Goal: Task Accomplishment & Management: Manage account settings

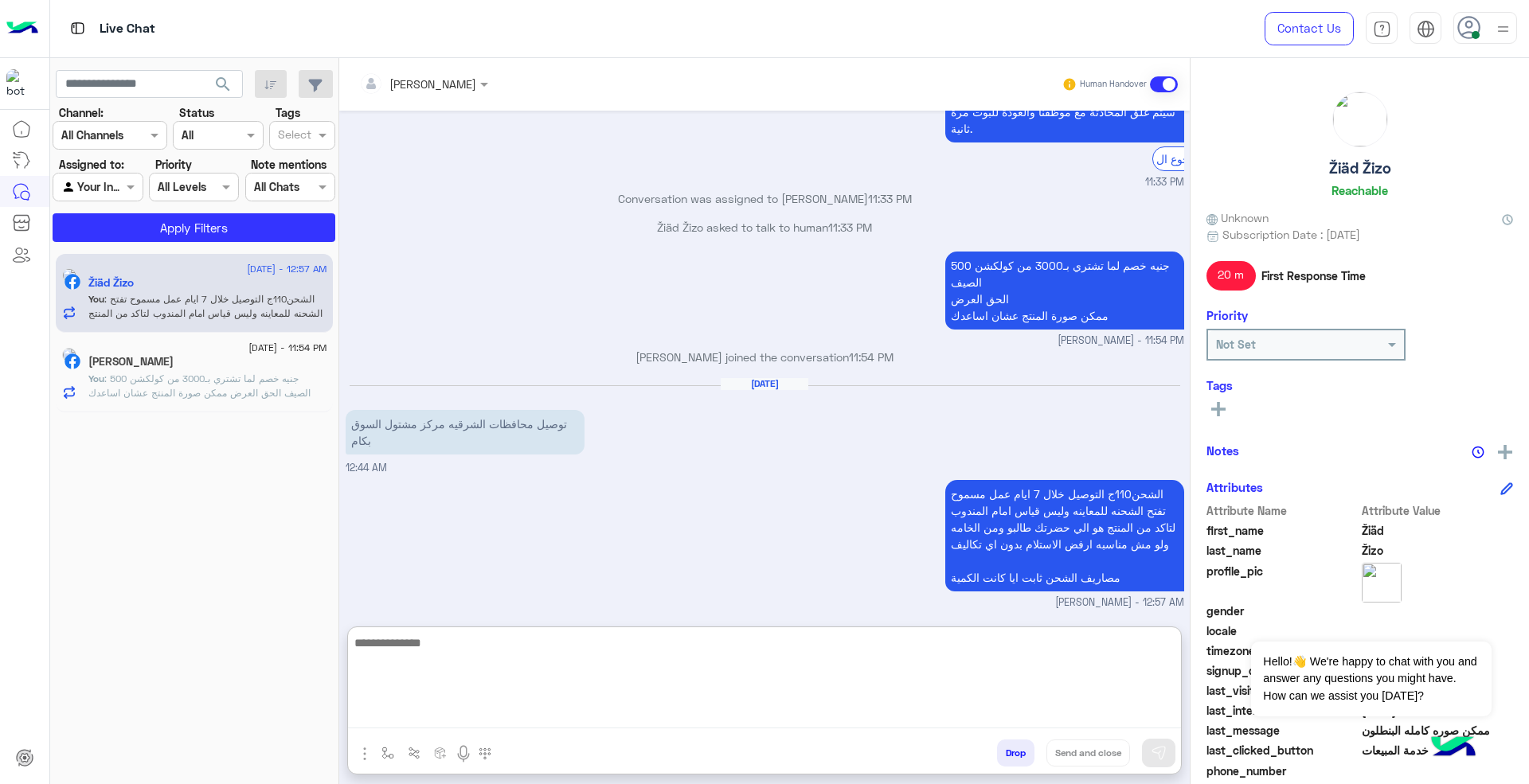
scroll to position [1510, 0]
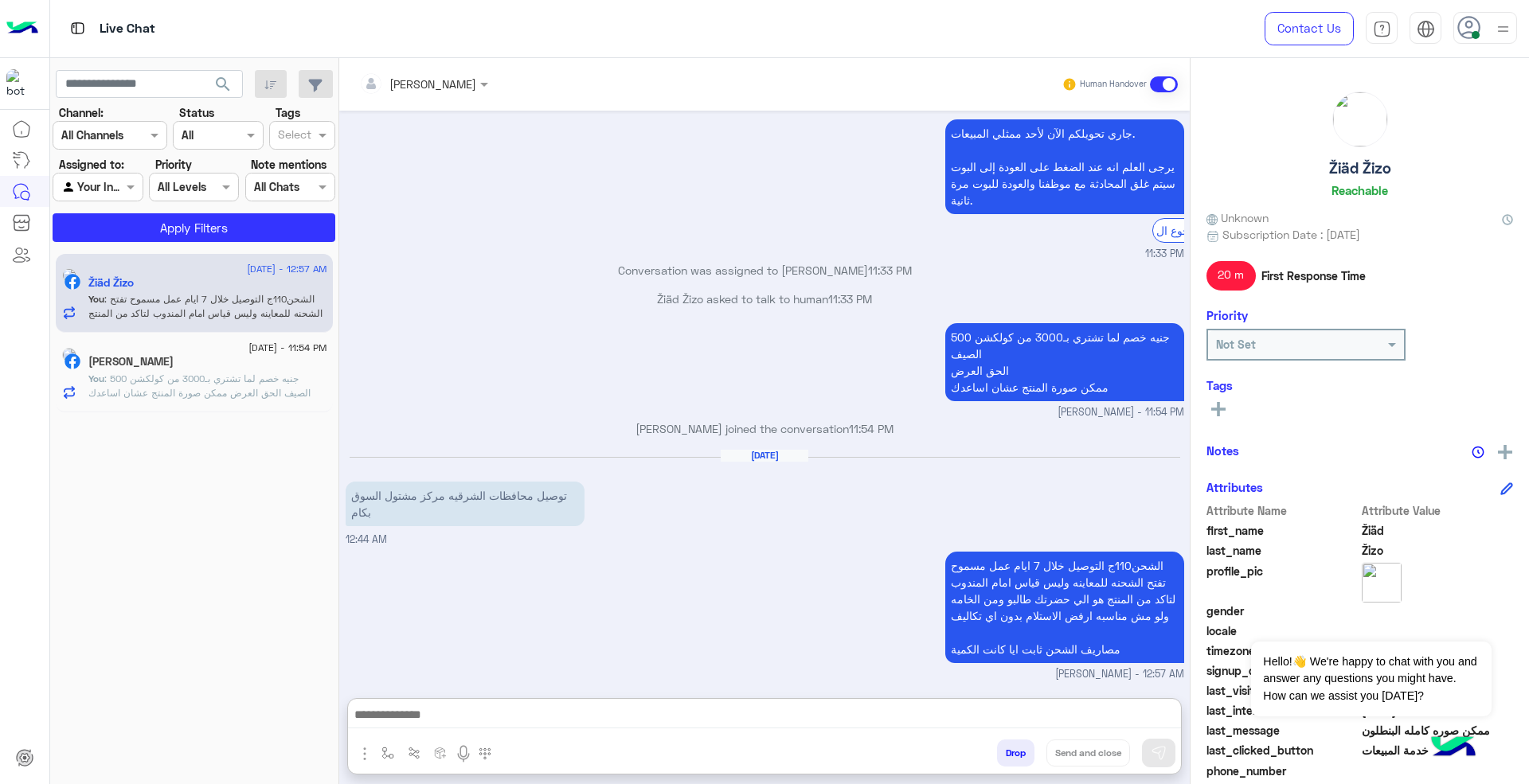
click at [1024, 753] on button "Drop" at bounding box center [1014, 752] width 37 height 27
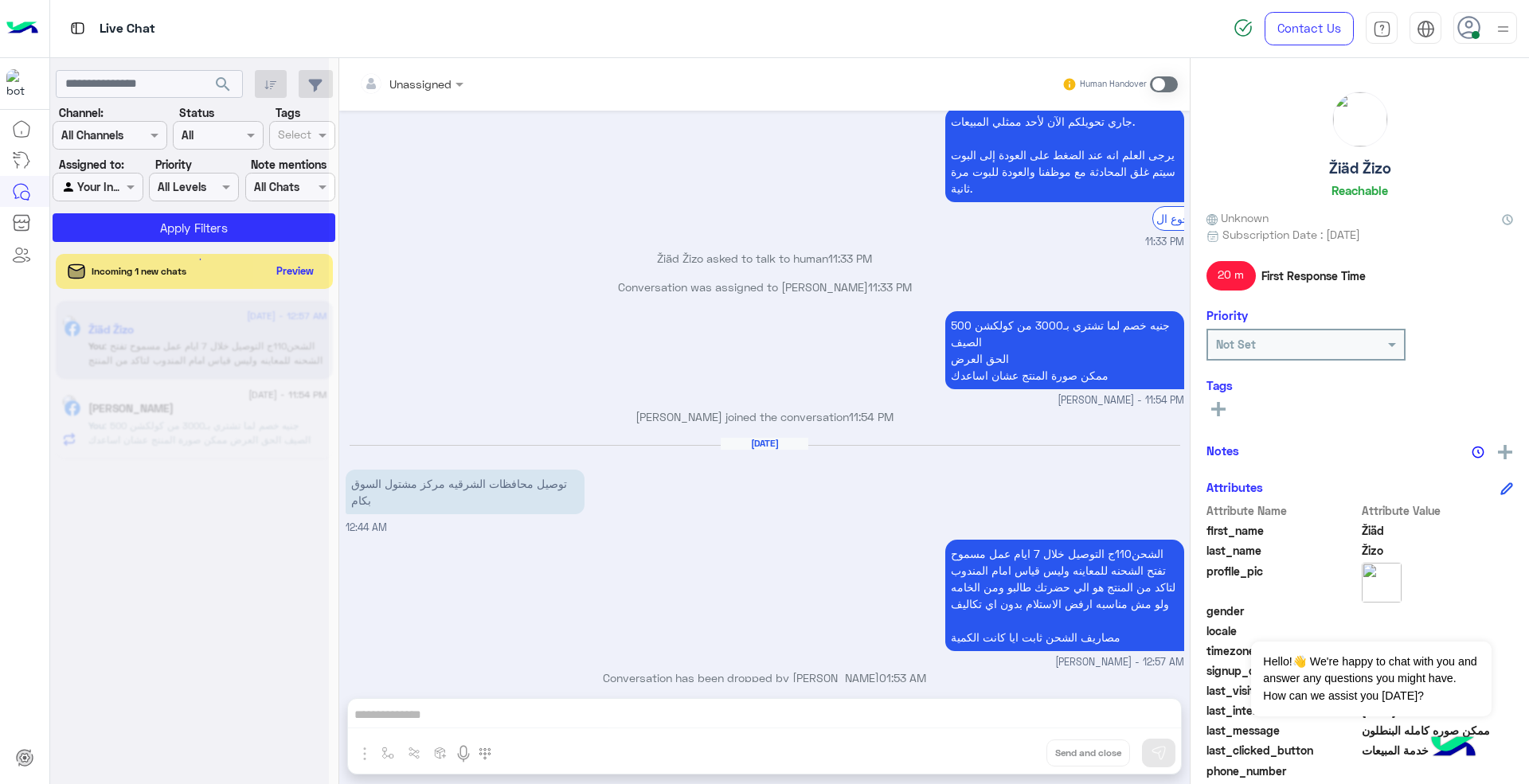
scroll to position [1467, 0]
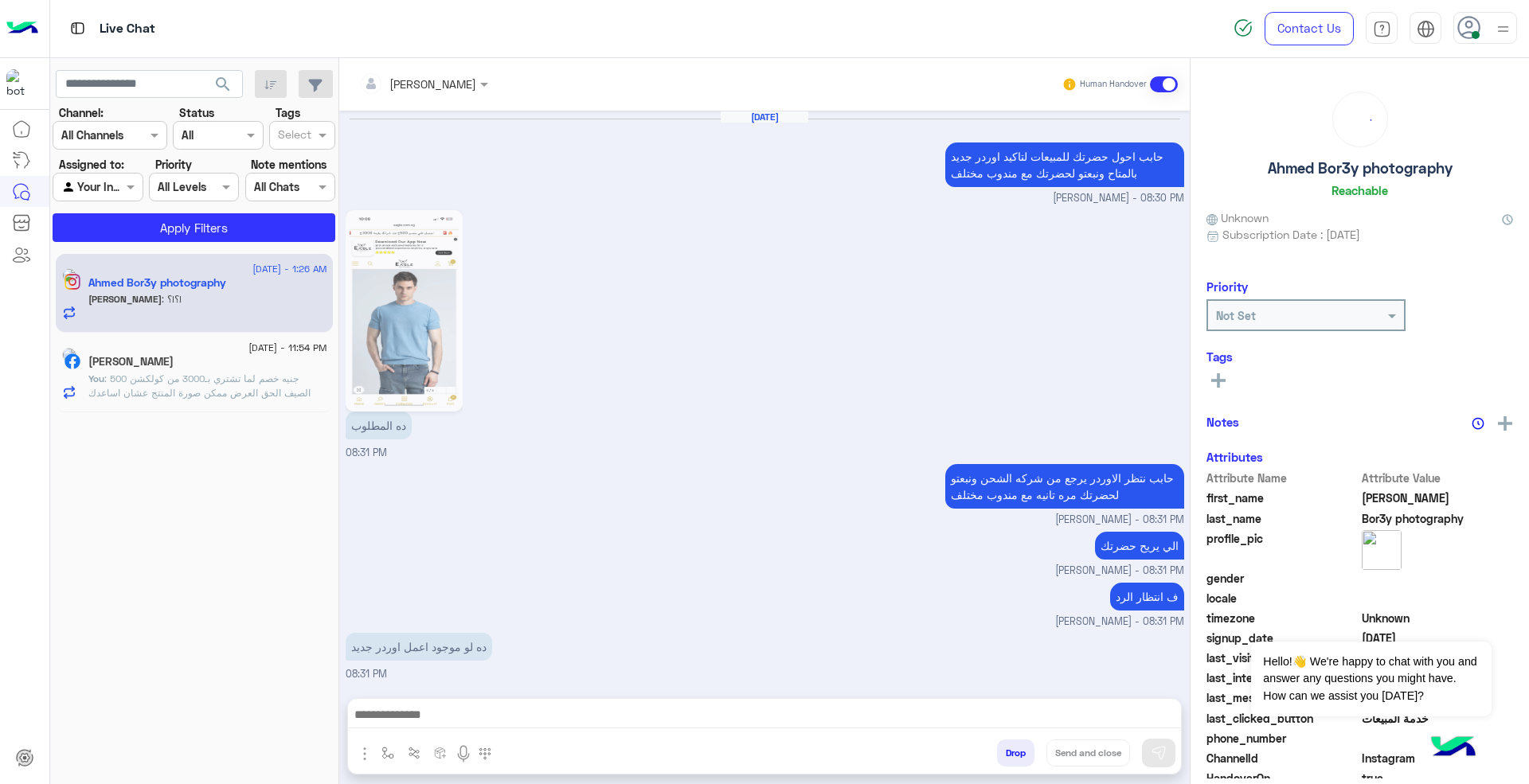
scroll to position [959, 0]
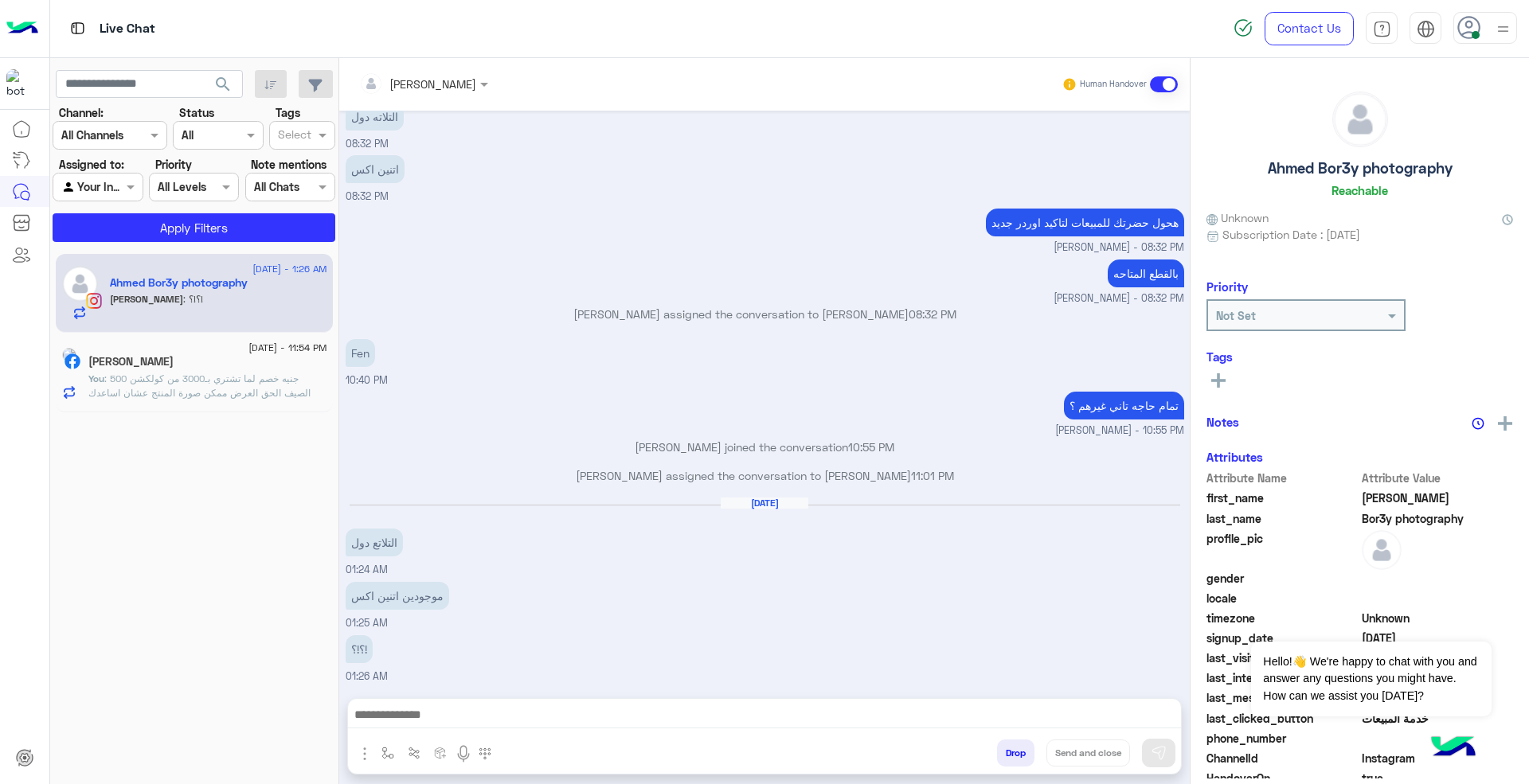
click at [1020, 752] on button "Drop" at bounding box center [1014, 752] width 37 height 27
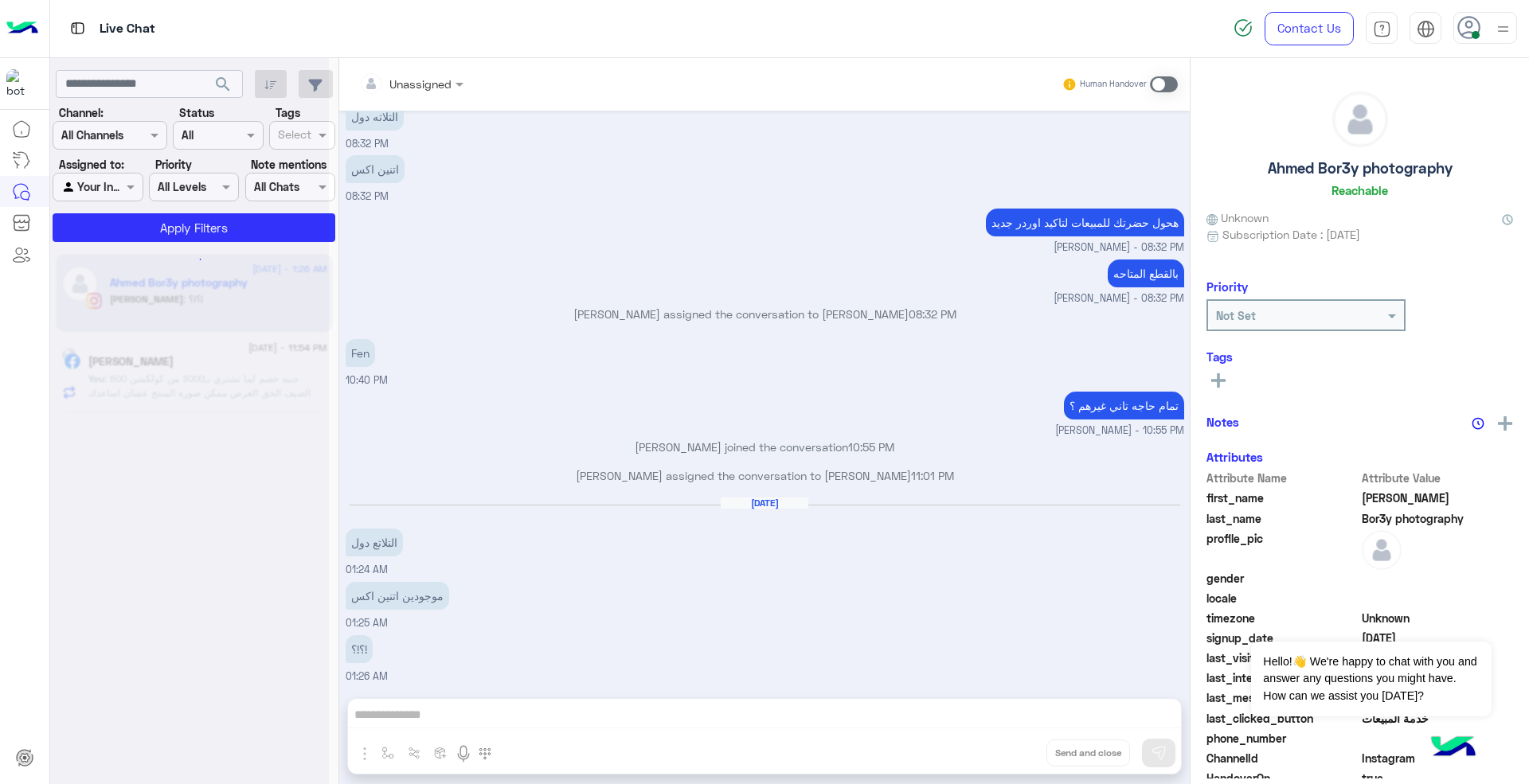
scroll to position [989, 0]
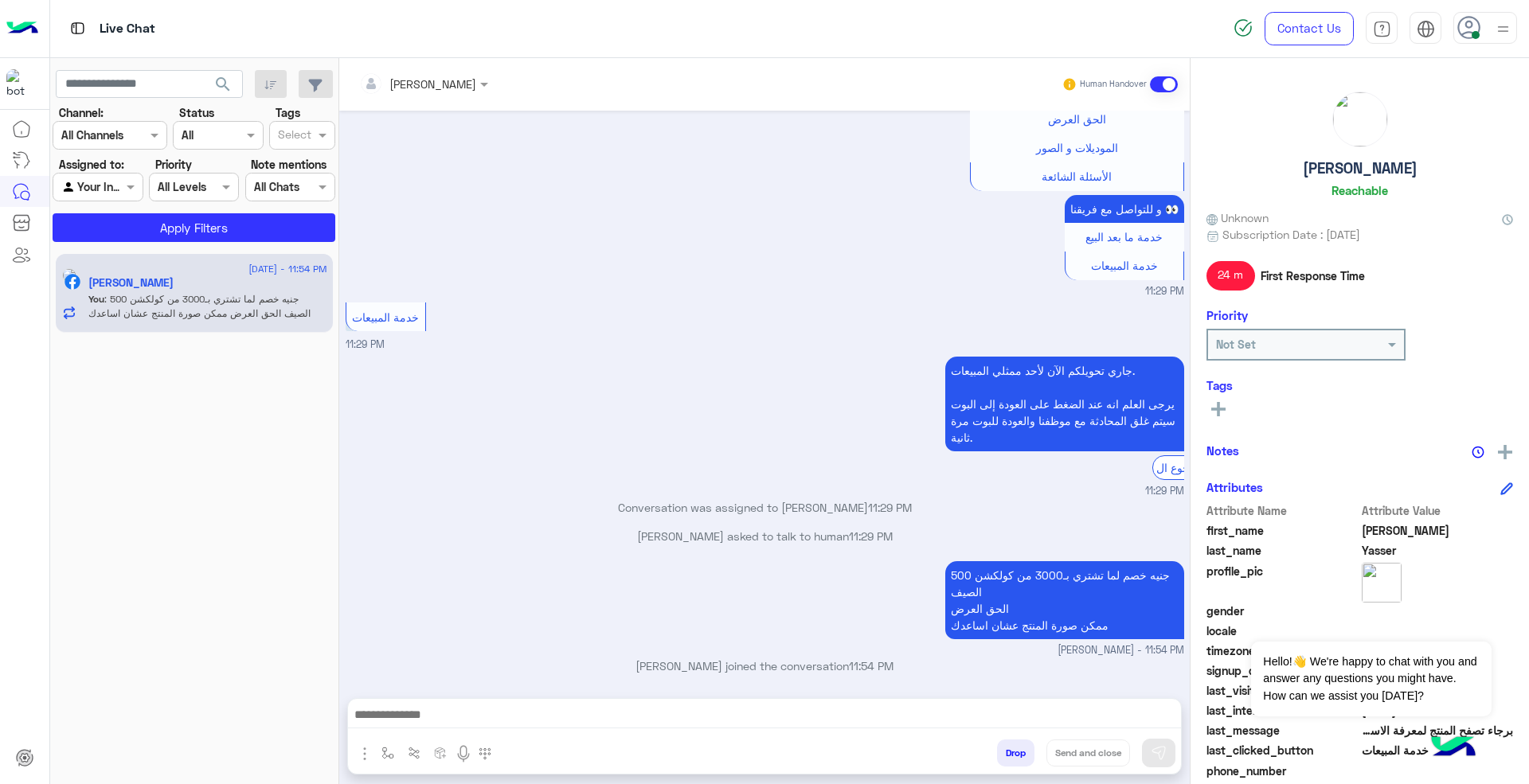
click at [1020, 752] on button "Drop" at bounding box center [1014, 752] width 37 height 27
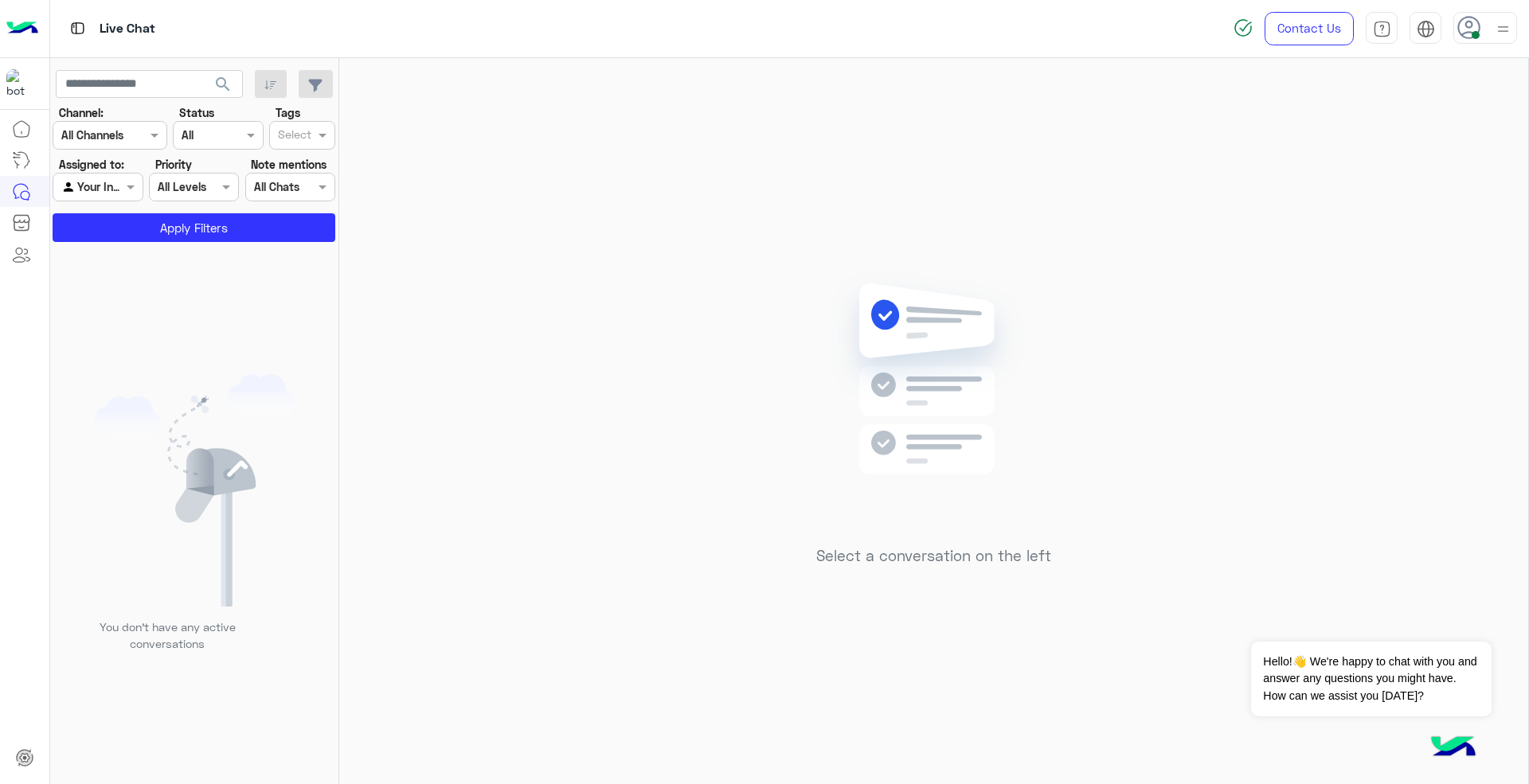
click at [1465, 30] on icon at bounding box center [1469, 28] width 24 height 24
click at [1403, 220] on label "Offline" at bounding box center [1417, 226] width 174 height 29
click at [1371, 359] on div "Sign Out" at bounding box center [1417, 352] width 198 height 42
click at [1364, 354] on link "Sign Out" at bounding box center [1375, 352] width 45 height 14
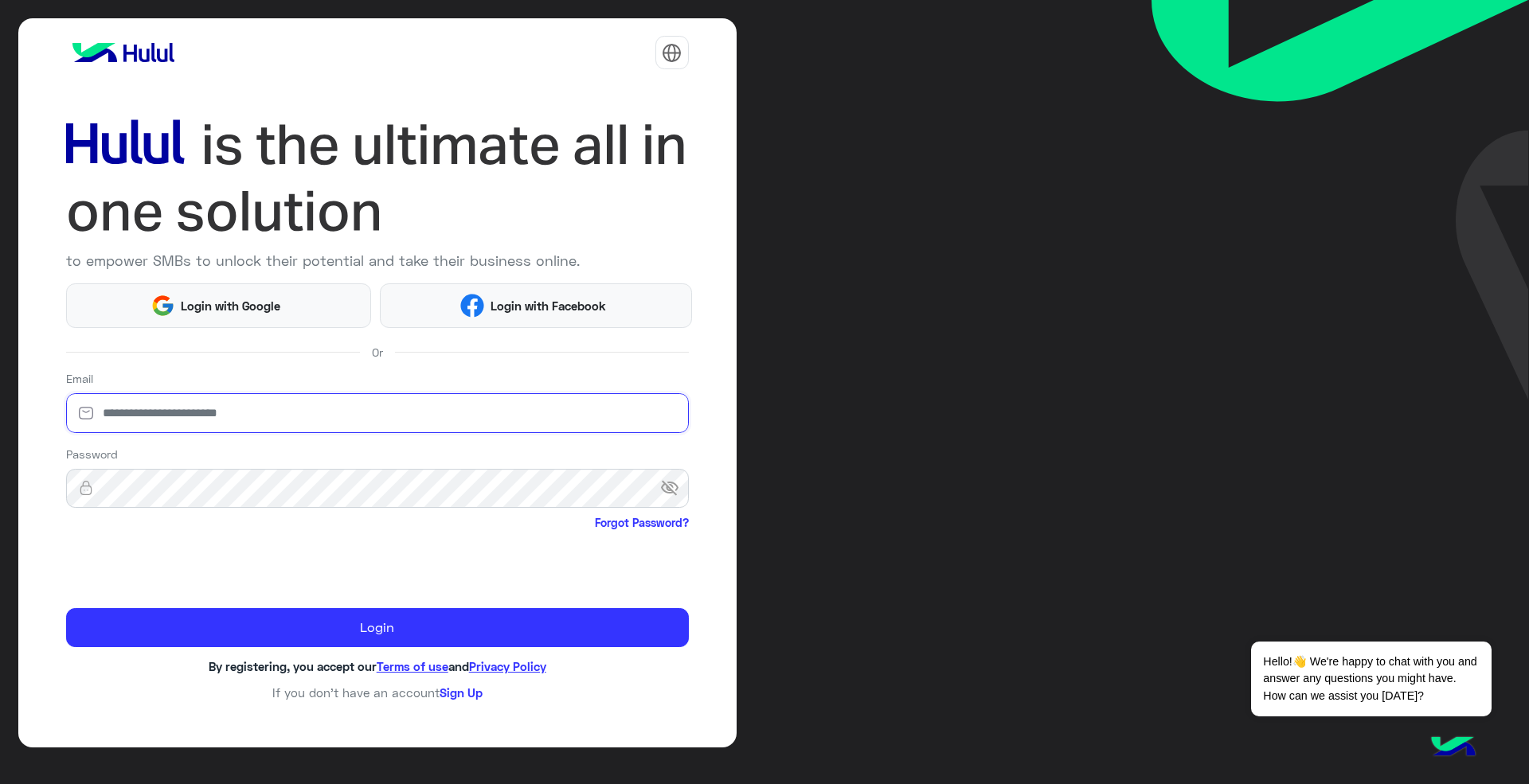
type input "**********"
